Goal: Task Accomplishment & Management: Complete application form

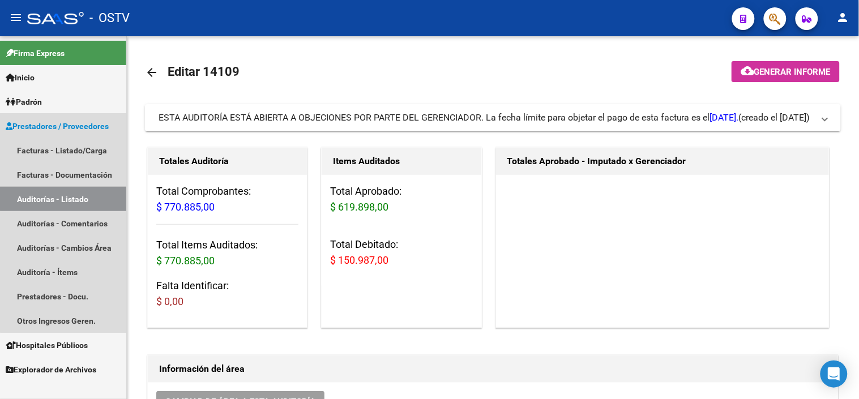
click at [82, 191] on link "Auditorías - Listado" at bounding box center [63, 199] width 126 height 24
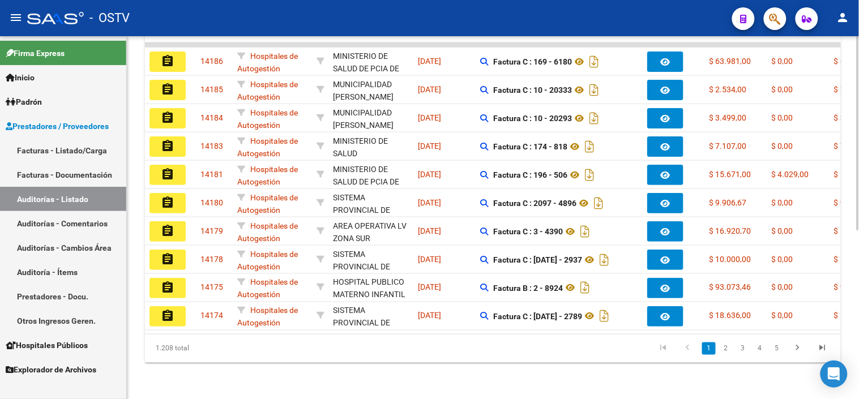
scroll to position [315, 0]
click at [727, 349] on link "2" at bounding box center [726, 349] width 14 height 12
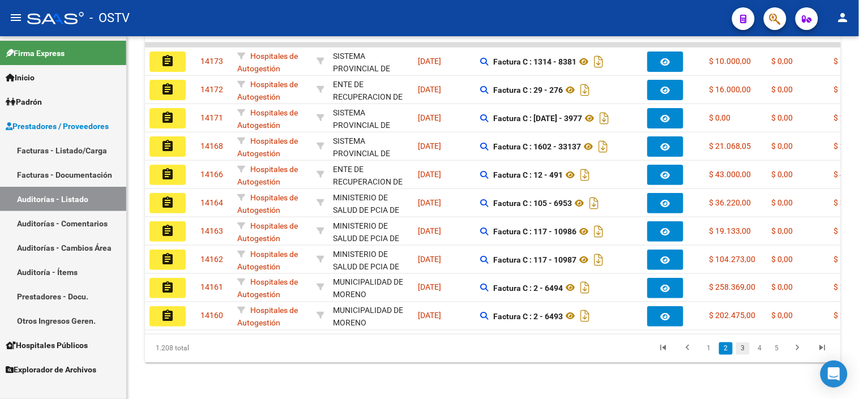
click at [743, 350] on link "3" at bounding box center [743, 349] width 14 height 12
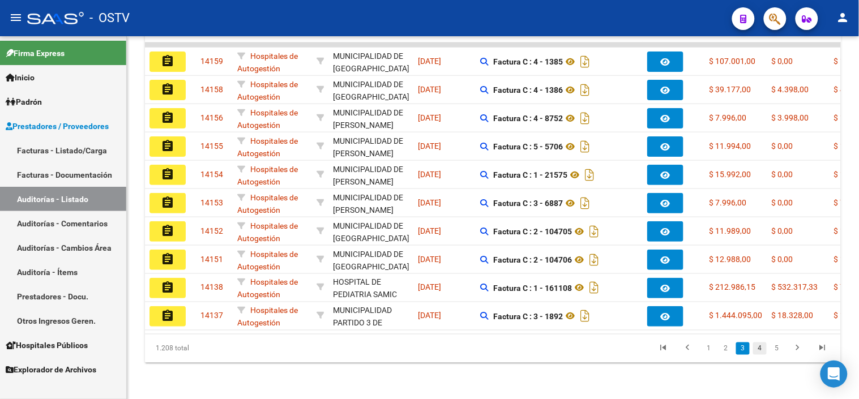
click at [757, 348] on link "4" at bounding box center [760, 349] width 14 height 12
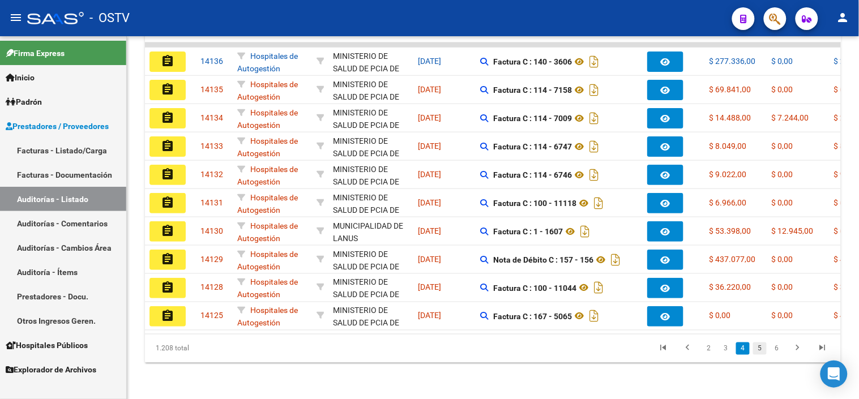
click at [760, 346] on link "5" at bounding box center [760, 349] width 14 height 12
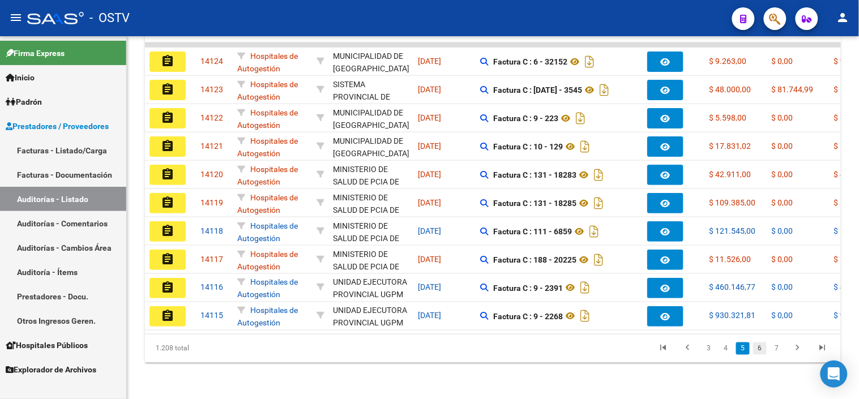
click at [757, 352] on link "6" at bounding box center [760, 349] width 14 height 12
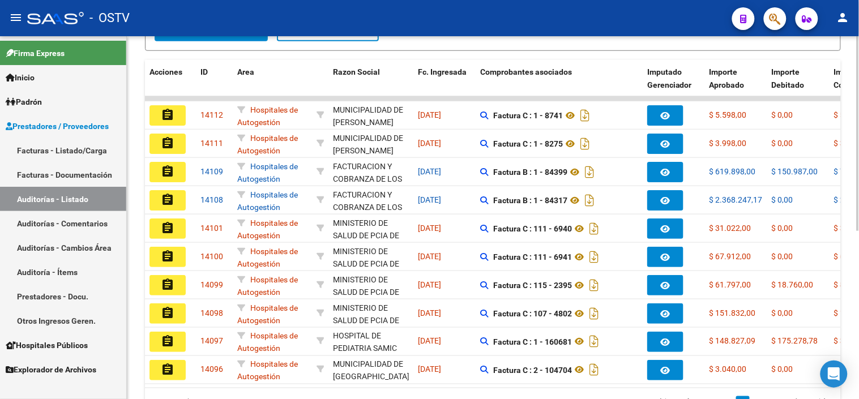
scroll to position [0, 0]
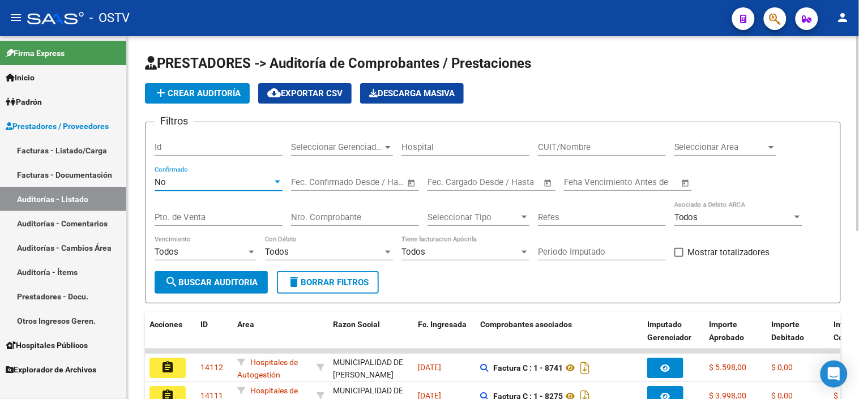
click at [200, 183] on div "No" at bounding box center [214, 182] width 118 height 10
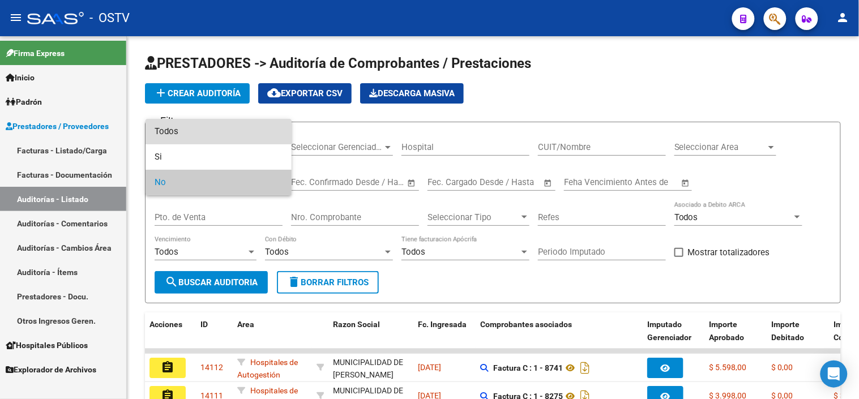
click at [209, 126] on span "Todos" at bounding box center [219, 131] width 128 height 25
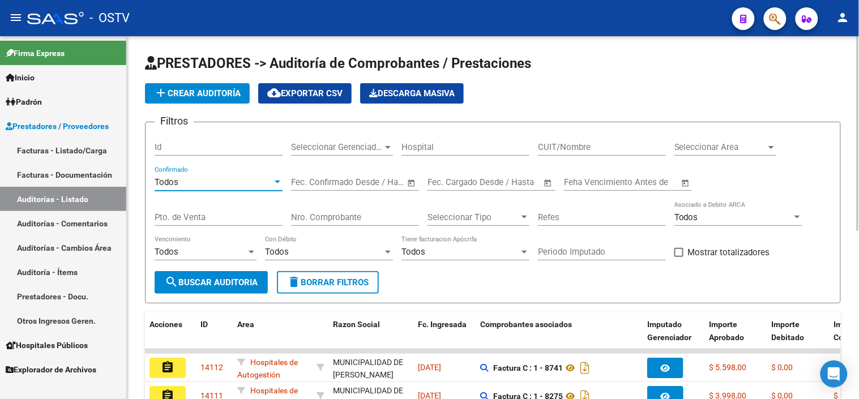
click at [559, 145] on input "CUIT/Nombre" at bounding box center [602, 147] width 128 height 10
type input "30715497456"
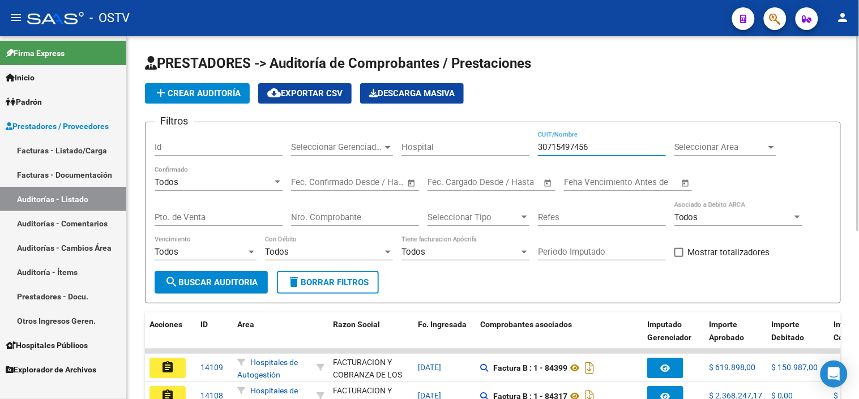
click at [206, 86] on button "add Crear Auditoría" at bounding box center [197, 93] width 105 height 20
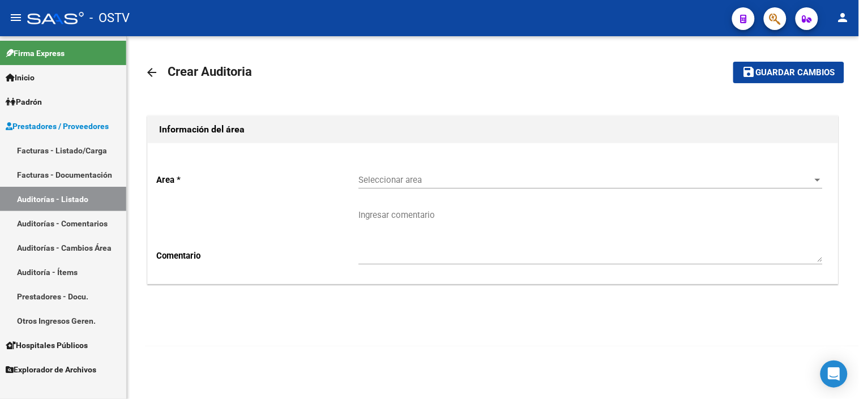
click at [390, 177] on span "Seleccionar area" at bounding box center [585, 180] width 454 height 10
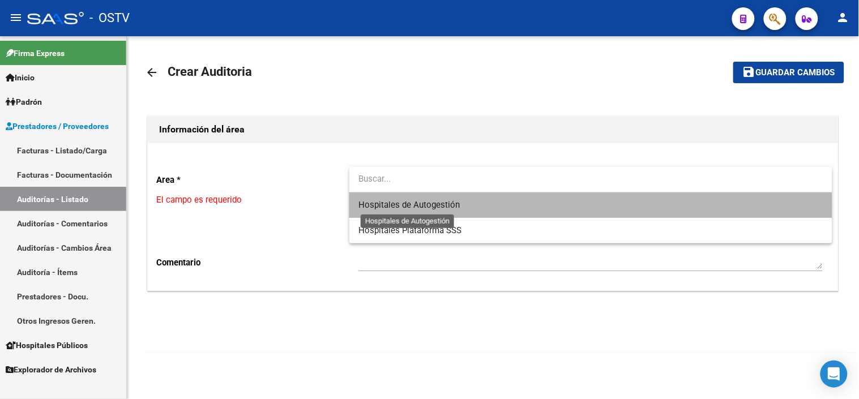
drag, startPoint x: 390, startPoint y: 207, endPoint x: 379, endPoint y: 212, distance: 11.4
click at [390, 208] on span "Hospitales de Autogestión" at bounding box center [408, 205] width 101 height 10
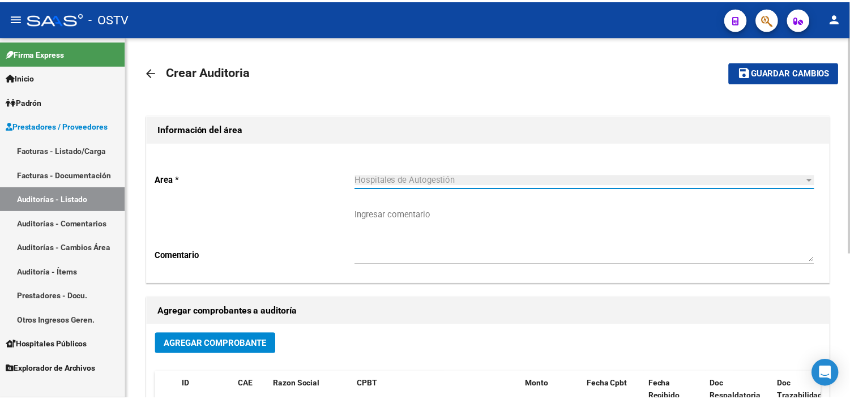
scroll to position [63, 0]
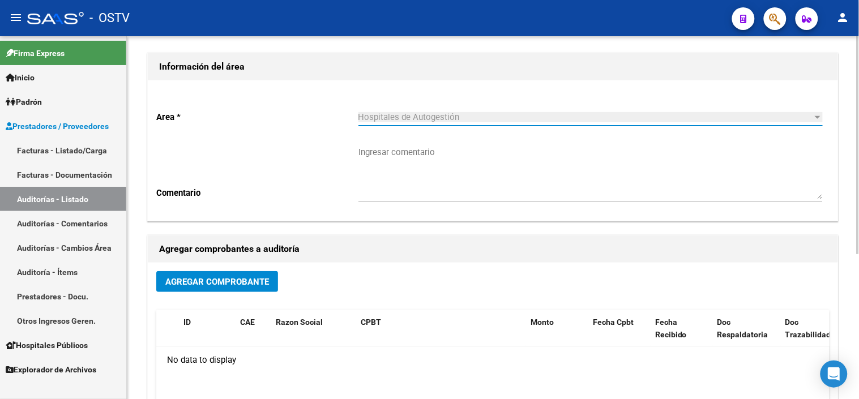
click at [258, 281] on span "Agregar Comprobante" at bounding box center [217, 282] width 104 height 10
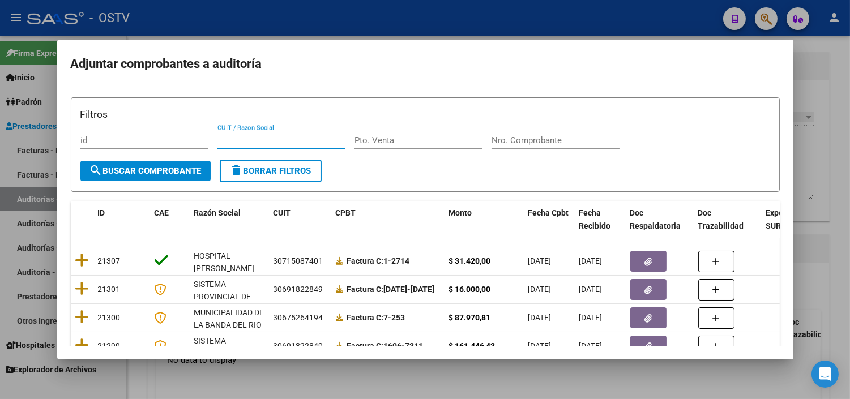
click at [246, 139] on input "CUIT / Razon Social" at bounding box center [281, 140] width 128 height 10
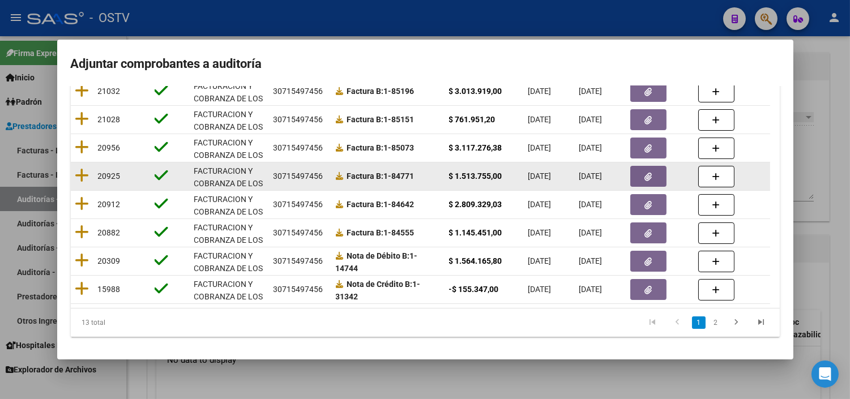
scroll to position [234, 0]
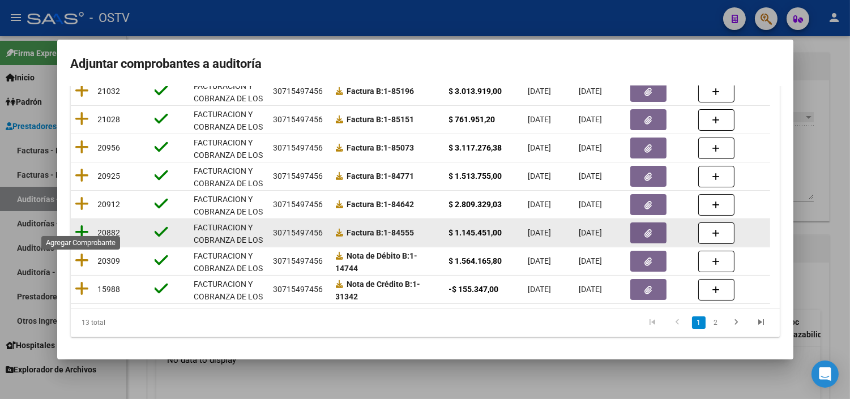
type input "30715497456"
click at [79, 224] on icon at bounding box center [82, 232] width 14 height 16
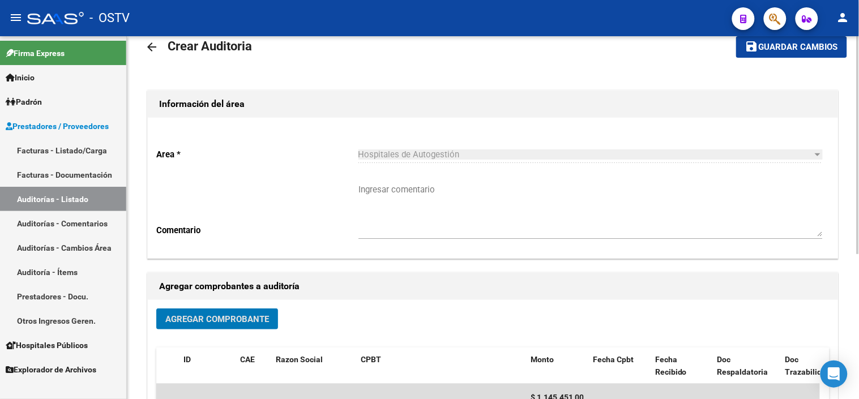
scroll to position [0, 0]
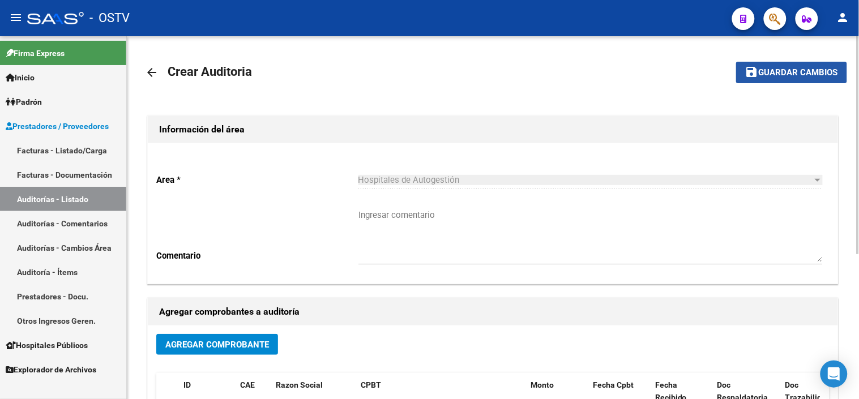
click at [785, 69] on span "Guardar cambios" at bounding box center [798, 73] width 79 height 10
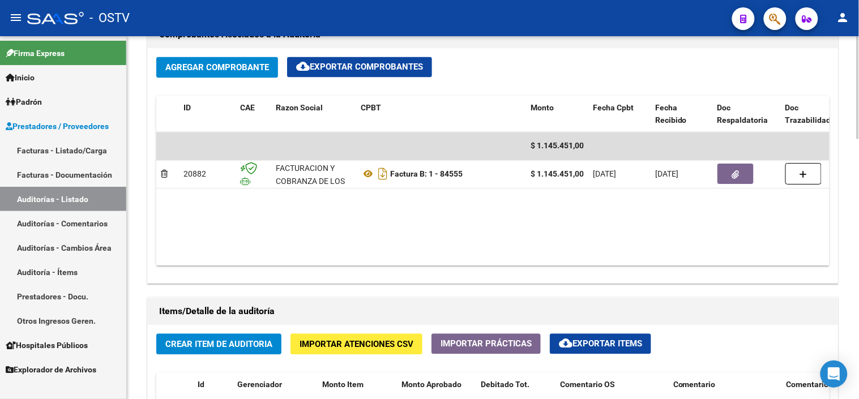
scroll to position [566, 0]
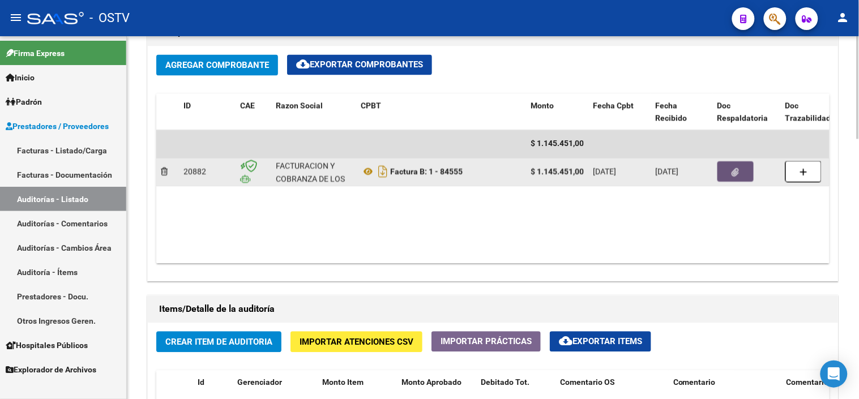
click at [727, 179] on button "button" at bounding box center [735, 172] width 36 height 20
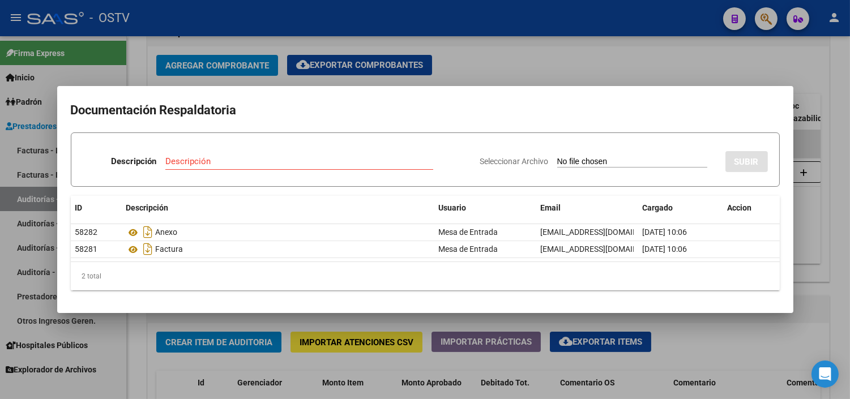
click at [198, 322] on div at bounding box center [425, 199] width 850 height 399
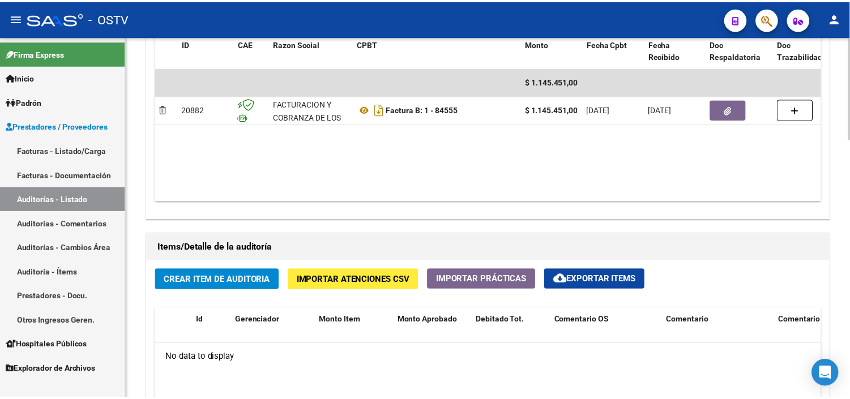
scroll to position [692, 0]
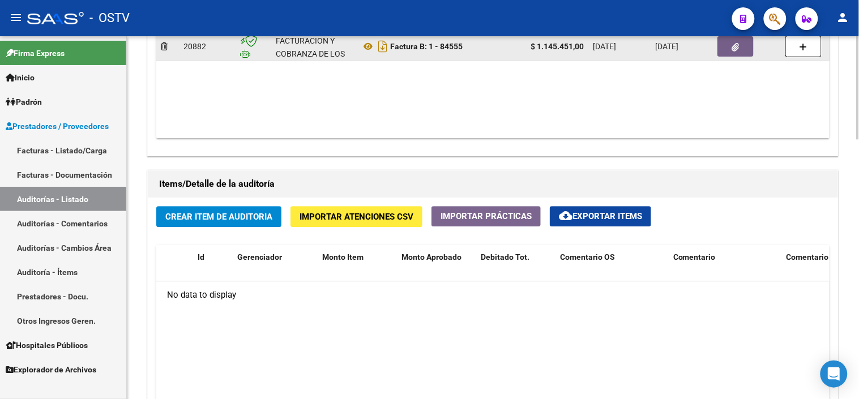
click at [728, 50] on button "button" at bounding box center [735, 46] width 36 height 20
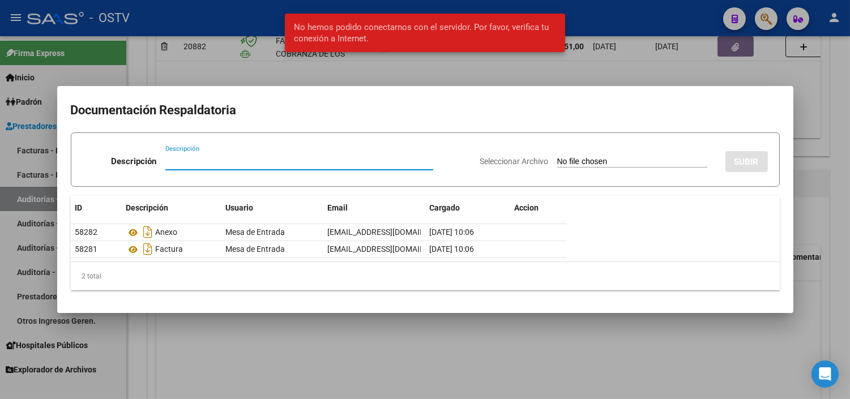
click at [281, 157] on input "Descripción" at bounding box center [299, 161] width 268 height 10
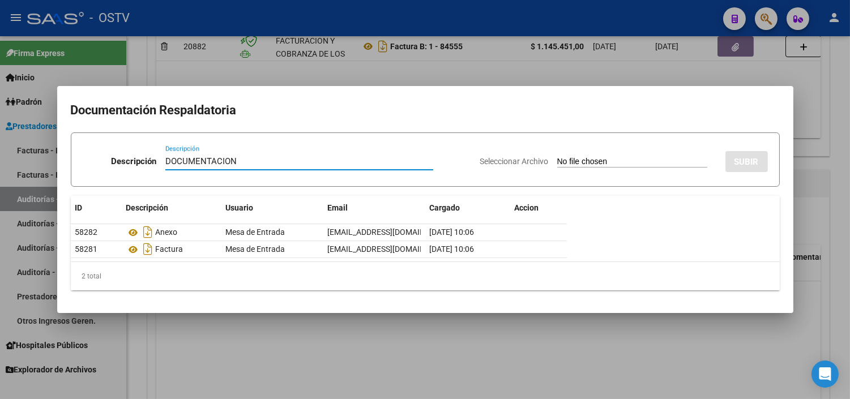
type input "DOCUMENTACION"
click at [557, 157] on input "Seleccionar Archivo" at bounding box center [632, 162] width 150 height 11
type input "C:\fakepath\FACB2_1_84555_CRGASOC_9468.pdf"
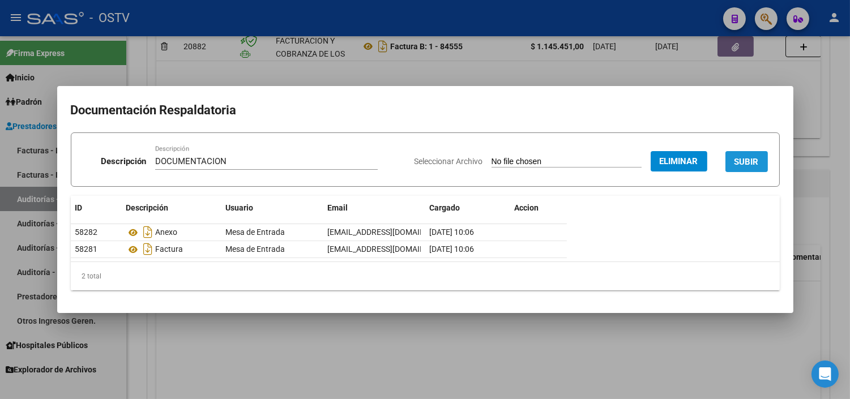
click at [747, 156] on span "SUBIR" at bounding box center [746, 161] width 24 height 10
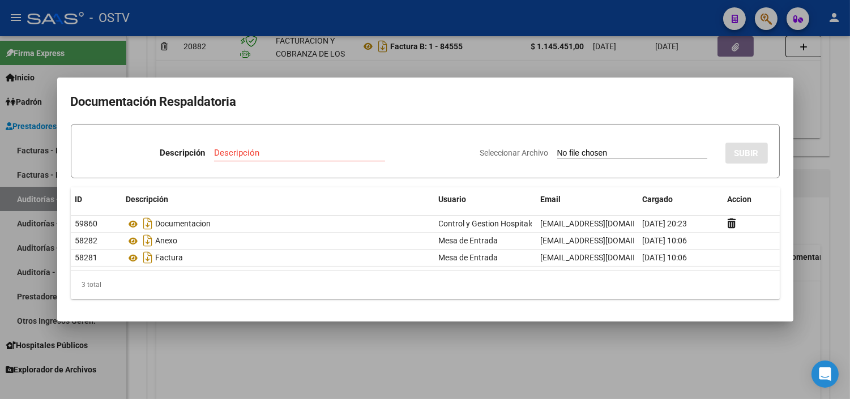
click at [457, 331] on div at bounding box center [425, 199] width 850 height 399
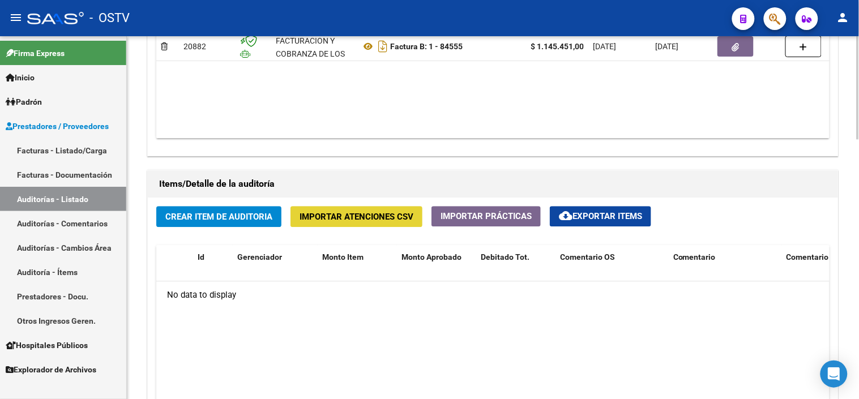
click at [337, 221] on span "Importar Atenciones CSV" at bounding box center [356, 217] width 114 height 10
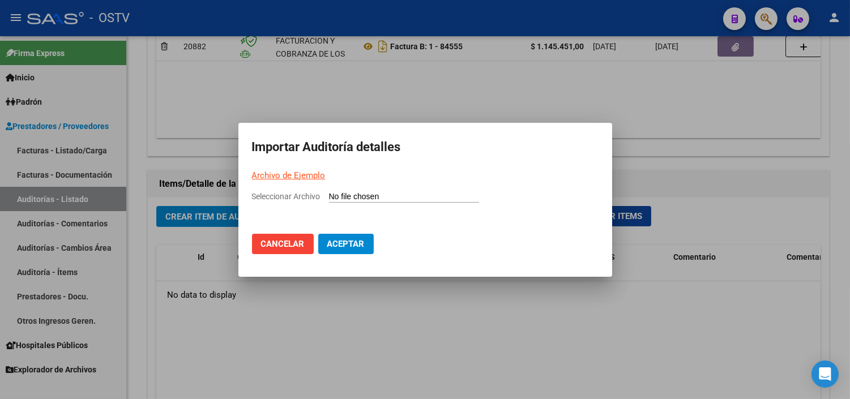
click at [277, 174] on link "Archivo de Ejemplo" at bounding box center [289, 175] width 74 height 10
click at [367, 196] on input "Seleccionar Archivo" at bounding box center [404, 197] width 150 height 11
type input "C:\fakepath\Auditoria-demo-saas-total (61).csv"
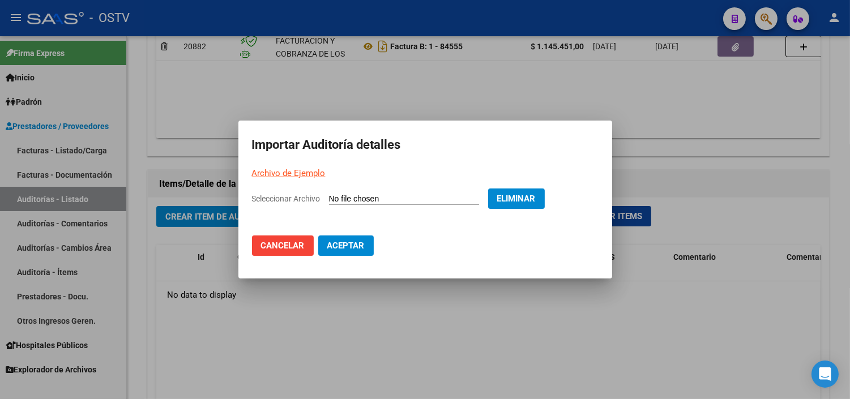
click at [348, 248] on span "Aceptar" at bounding box center [345, 246] width 37 height 10
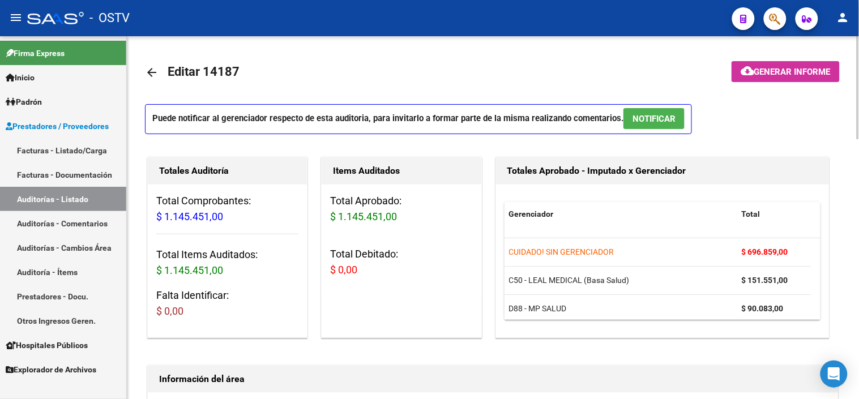
scroll to position [63, 0]
